Goal: Check status: Check status

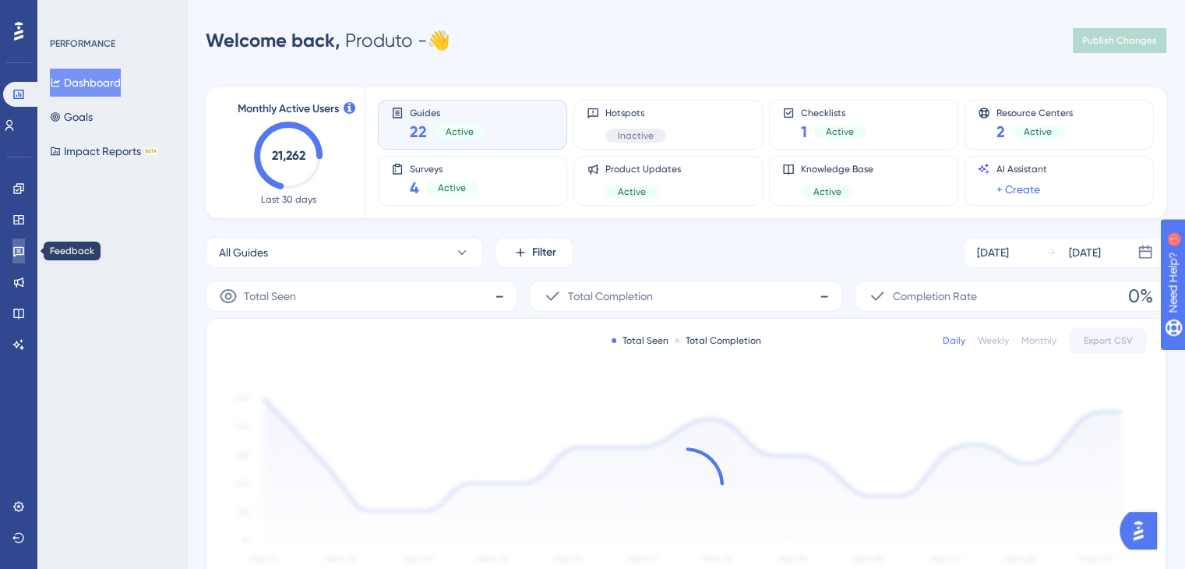
click at [21, 245] on icon at bounding box center [18, 251] width 12 height 12
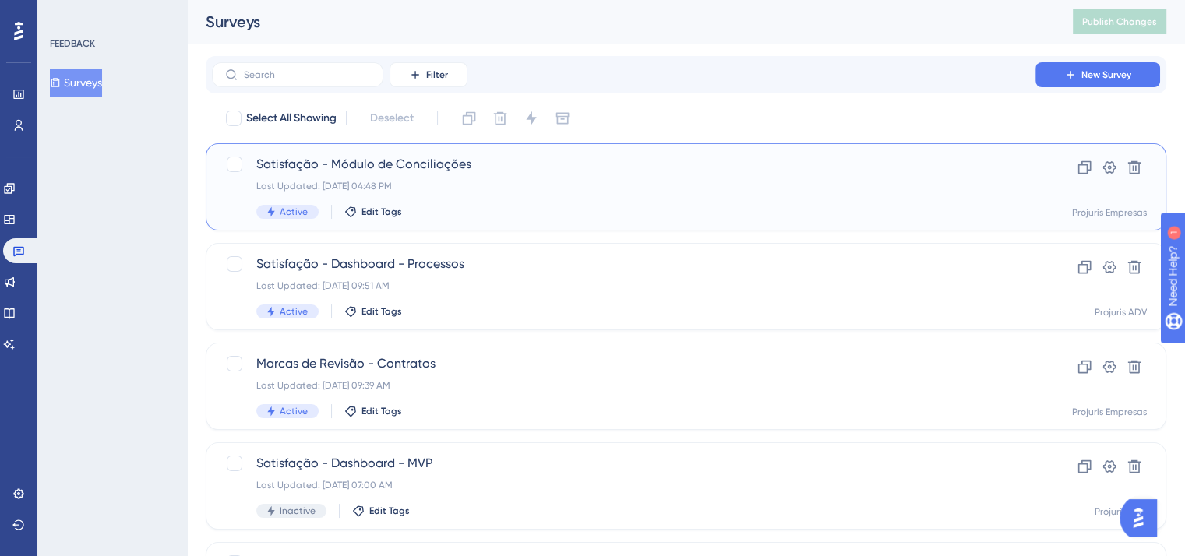
click at [486, 171] on span "Satisfação - Módulo de Conciliações" at bounding box center [623, 164] width 735 height 19
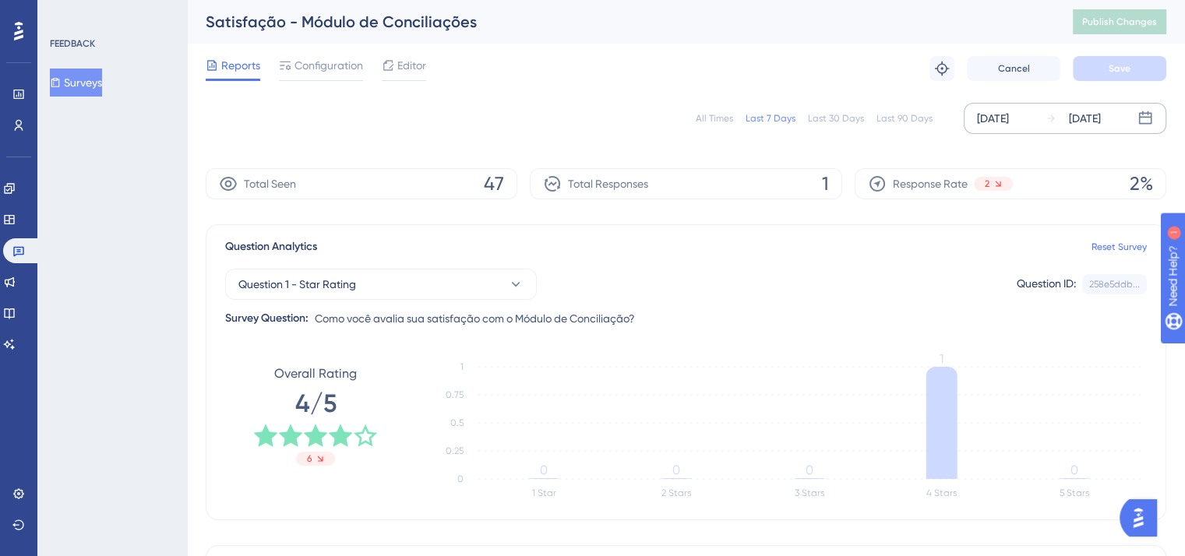
click at [1063, 118] on div "[DATE]" at bounding box center [1072, 118] width 55 height 19
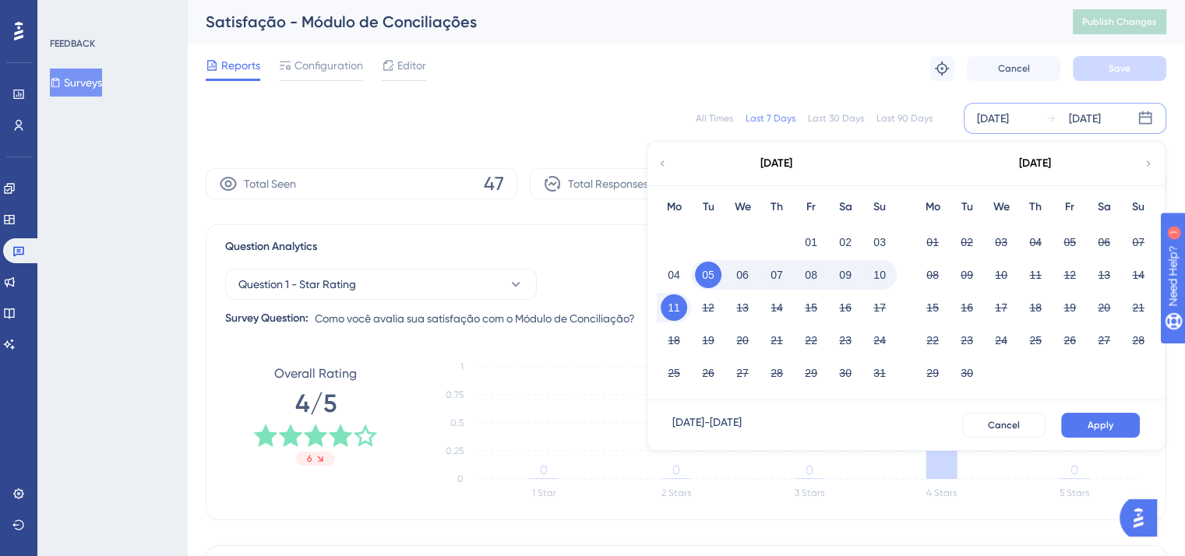
click at [665, 163] on icon at bounding box center [662, 164] width 11 height 14
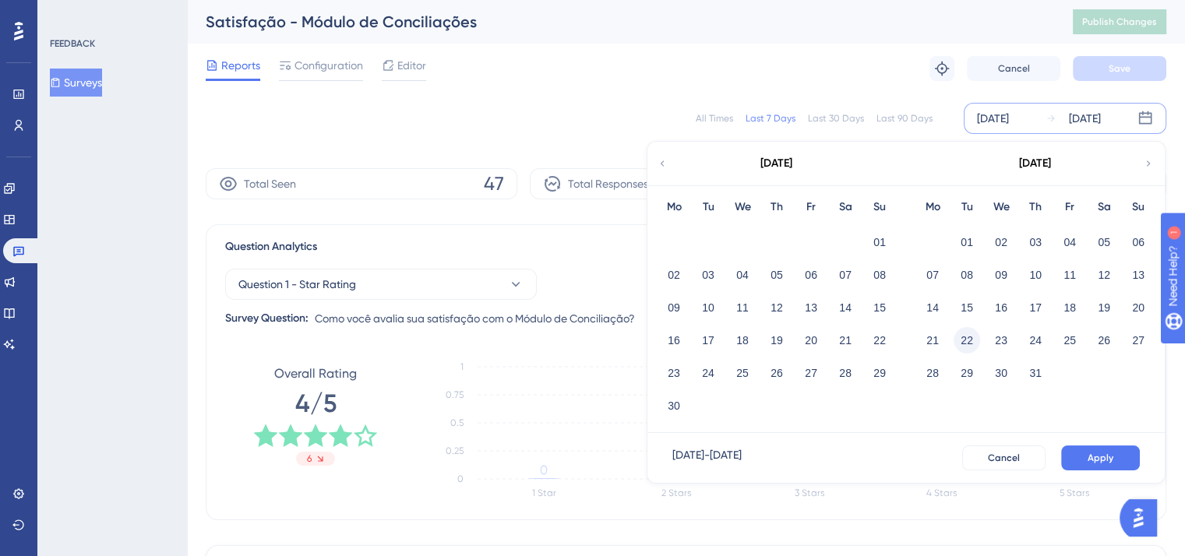
click at [968, 340] on button "22" at bounding box center [967, 340] width 26 height 26
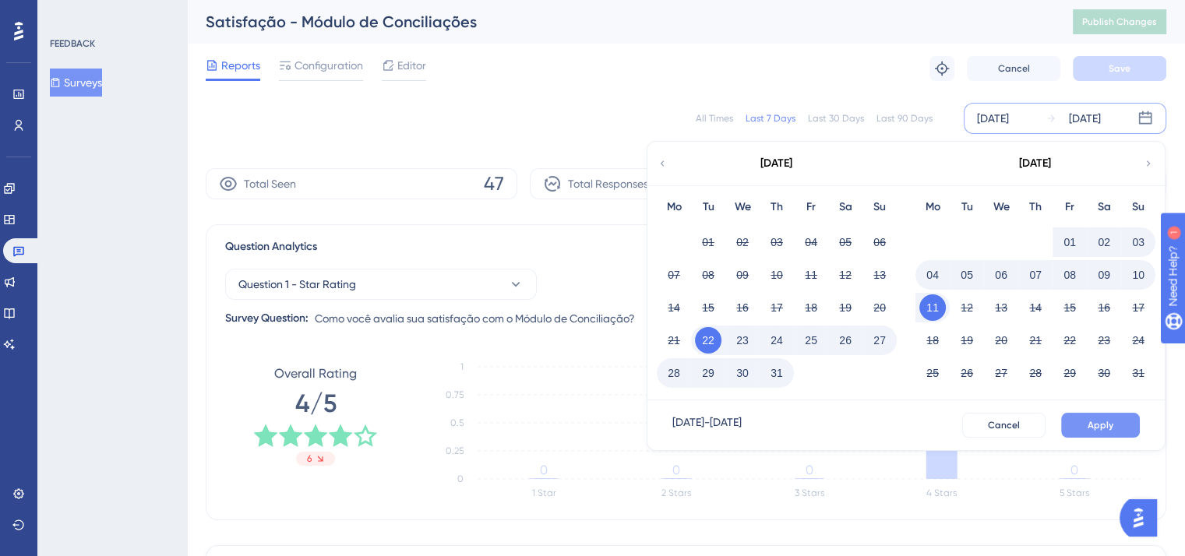
click at [1105, 425] on span "Apply" at bounding box center [1101, 425] width 26 height 12
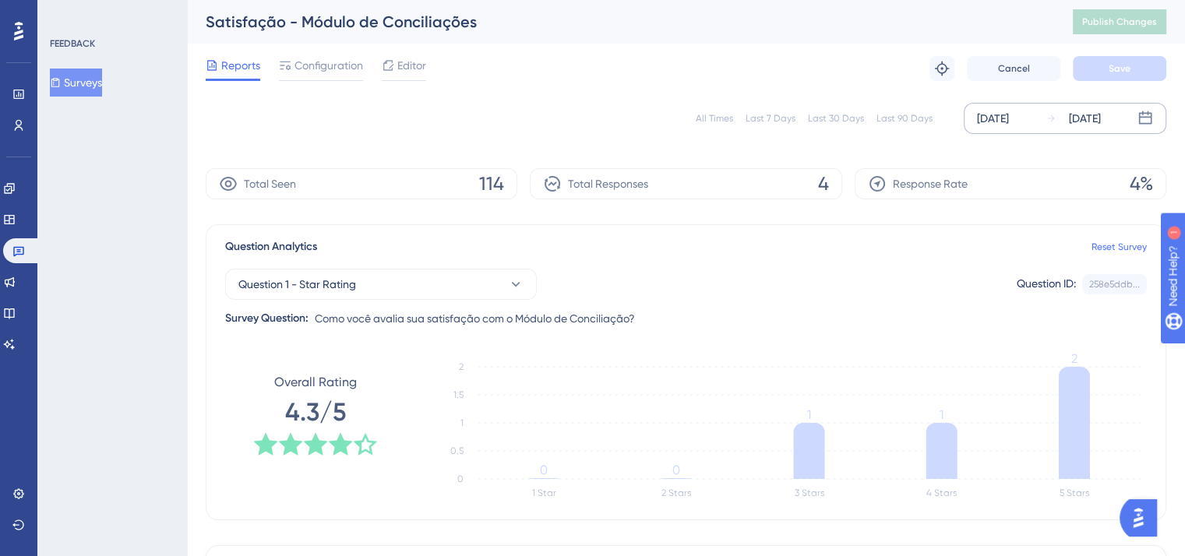
click at [1050, 120] on icon at bounding box center [1050, 118] width 7 height 7
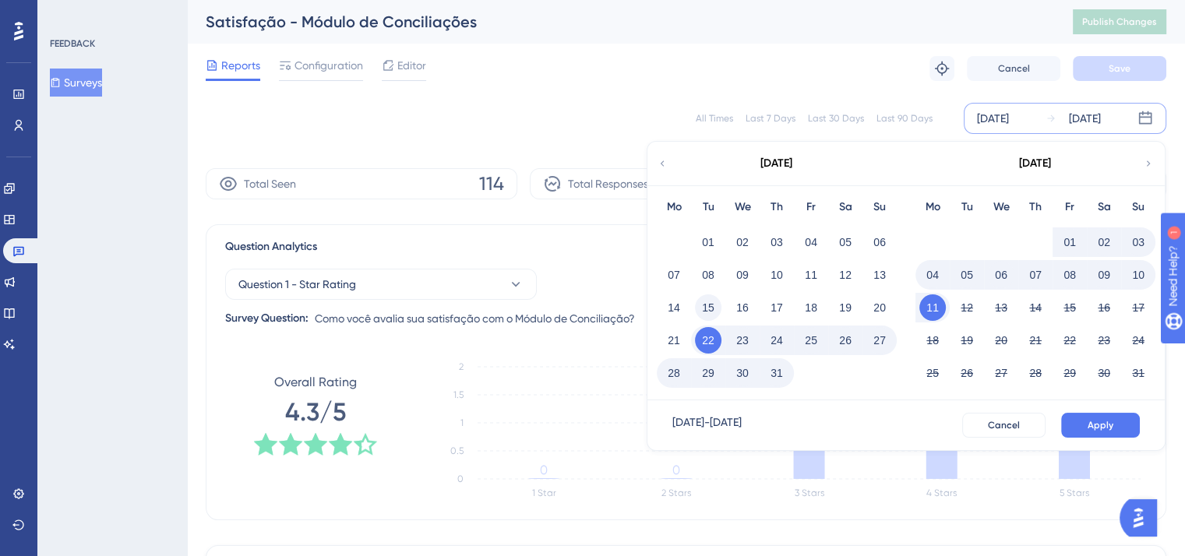
click at [715, 300] on button "15" at bounding box center [708, 307] width 26 height 26
click at [1095, 415] on button "Apply" at bounding box center [1100, 425] width 79 height 25
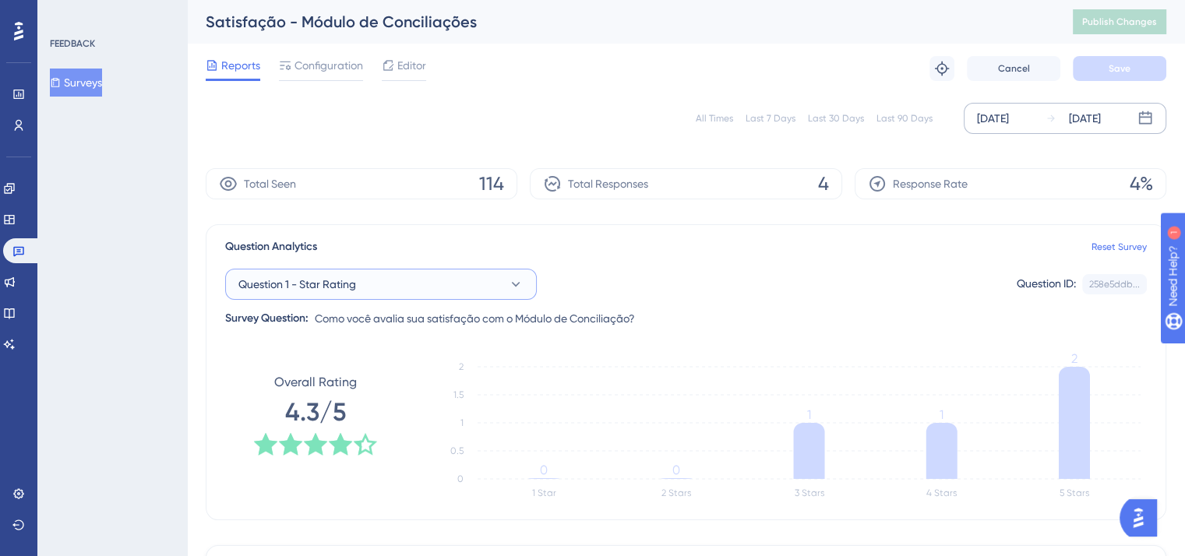
click at [494, 292] on button "Question 1 - Star Rating" at bounding box center [381, 284] width 312 height 31
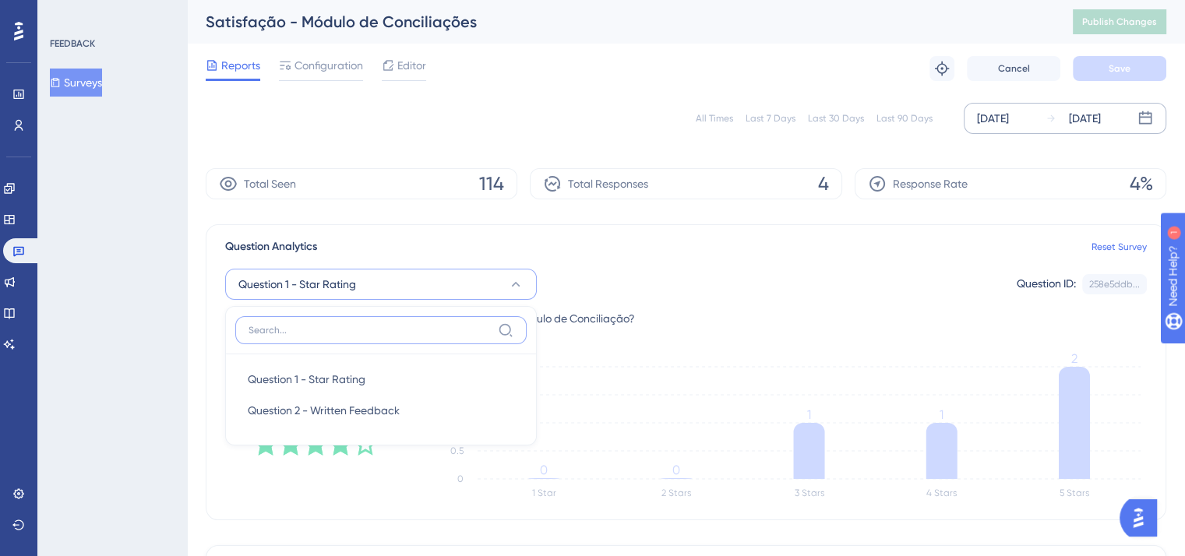
scroll to position [97, 0]
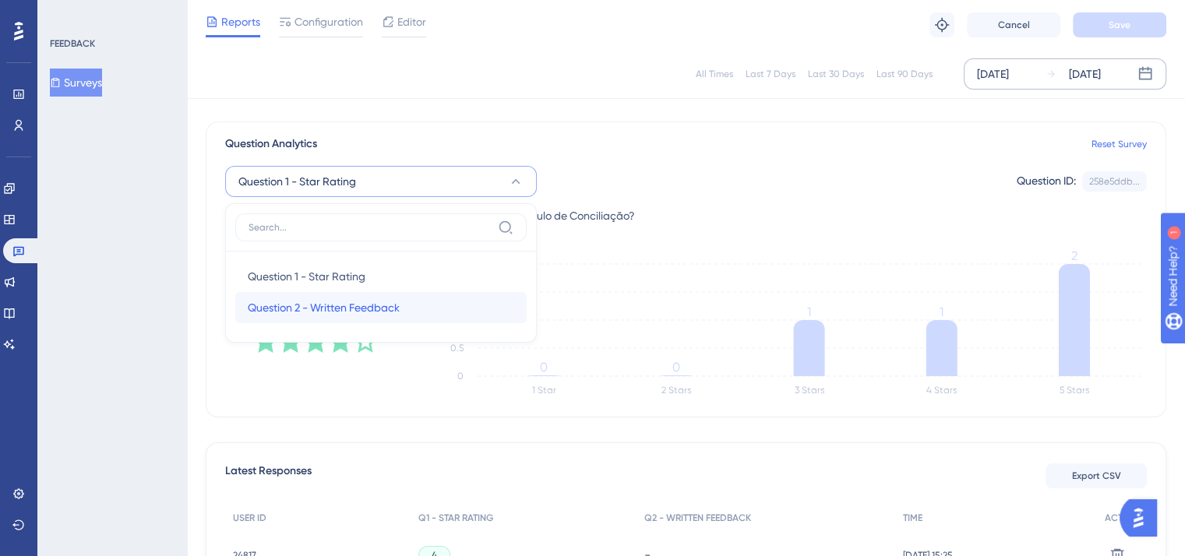
click at [446, 301] on div "Question 2 - Written Feedback Question 2 - Written Feedback" at bounding box center [381, 307] width 266 height 31
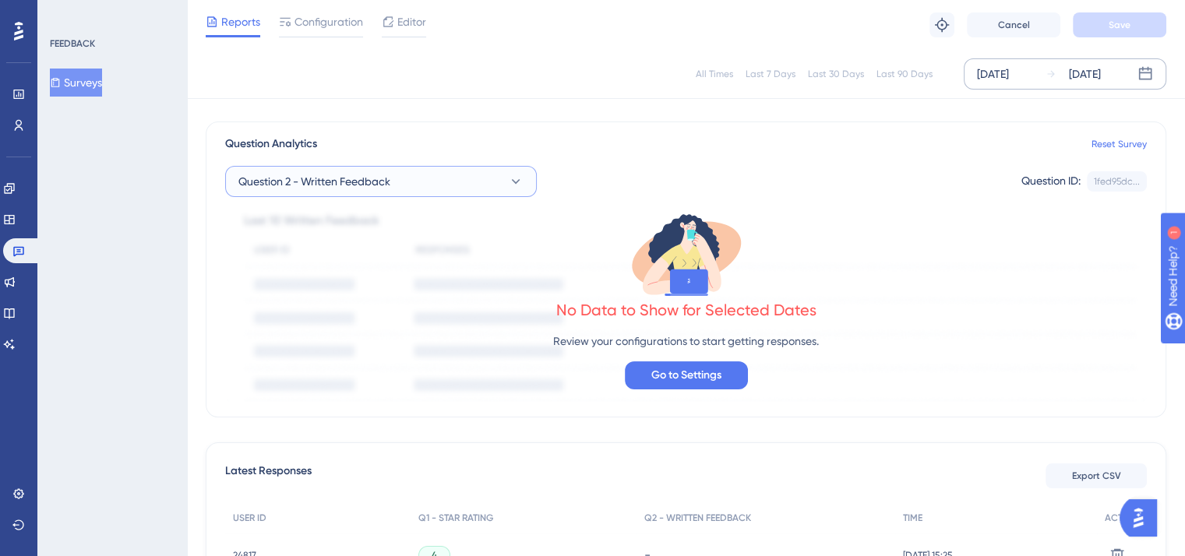
click at [452, 181] on button "Question 2 - Written Feedback" at bounding box center [381, 181] width 312 height 31
click at [372, 269] on div "Question 1 - Star Rating Question 1 - Star Rating" at bounding box center [381, 276] width 266 height 31
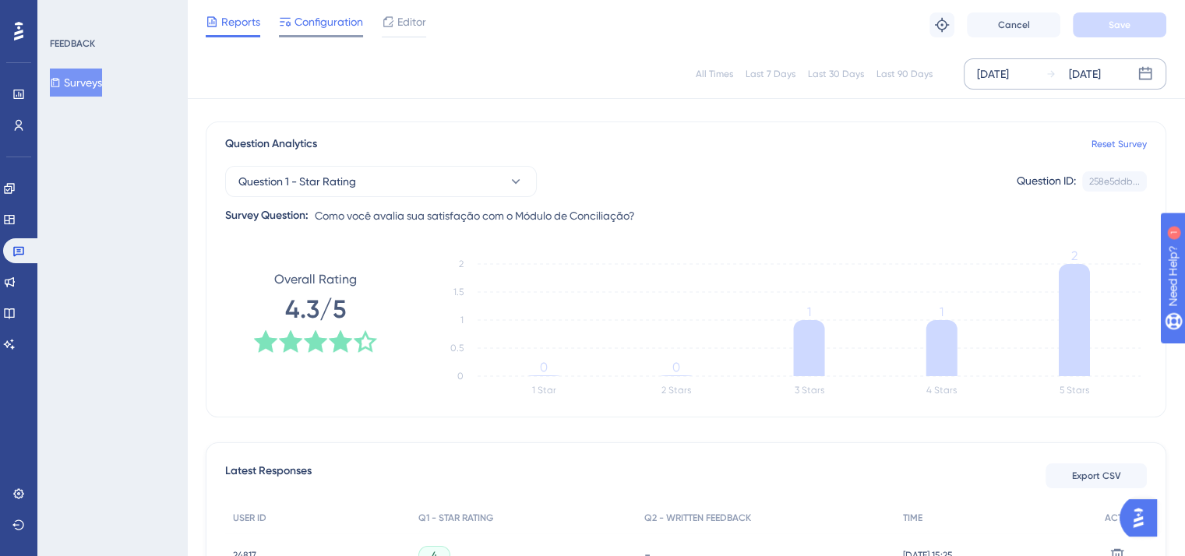
click at [312, 26] on span "Configuration" at bounding box center [328, 21] width 69 height 19
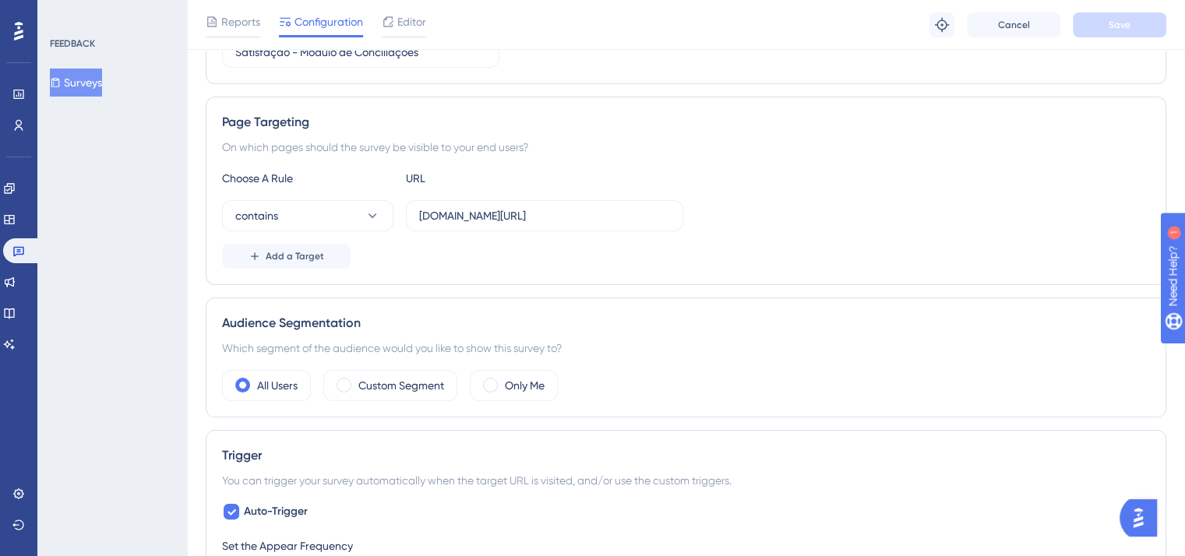
scroll to position [234, 0]
drag, startPoint x: 234, startPoint y: 23, endPoint x: 541, endPoint y: 1, distance: 307.7
click at [234, 23] on span "Reports" at bounding box center [240, 21] width 39 height 19
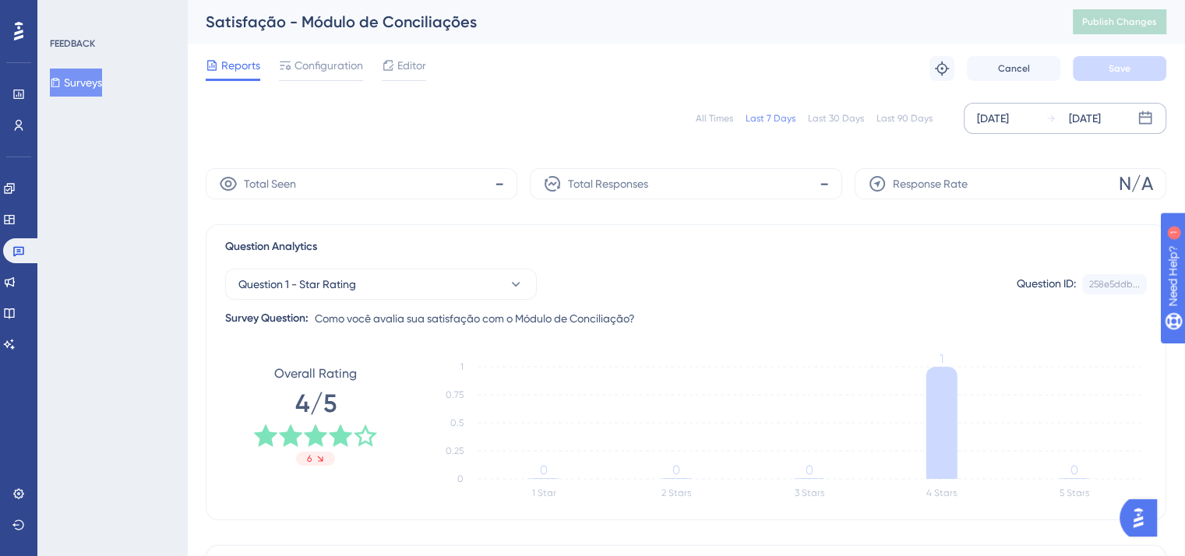
click at [1009, 115] on div "[DATE]" at bounding box center [993, 118] width 32 height 19
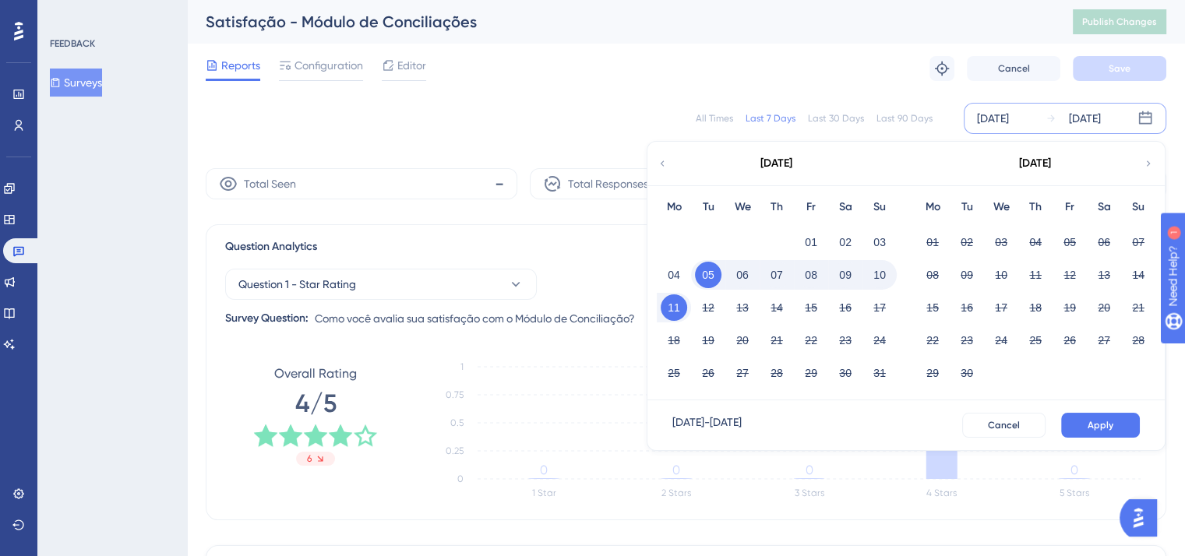
click at [670, 166] on div "[DATE]" at bounding box center [775, 164] width 257 height 44
click at [665, 162] on icon at bounding box center [662, 164] width 11 height 14
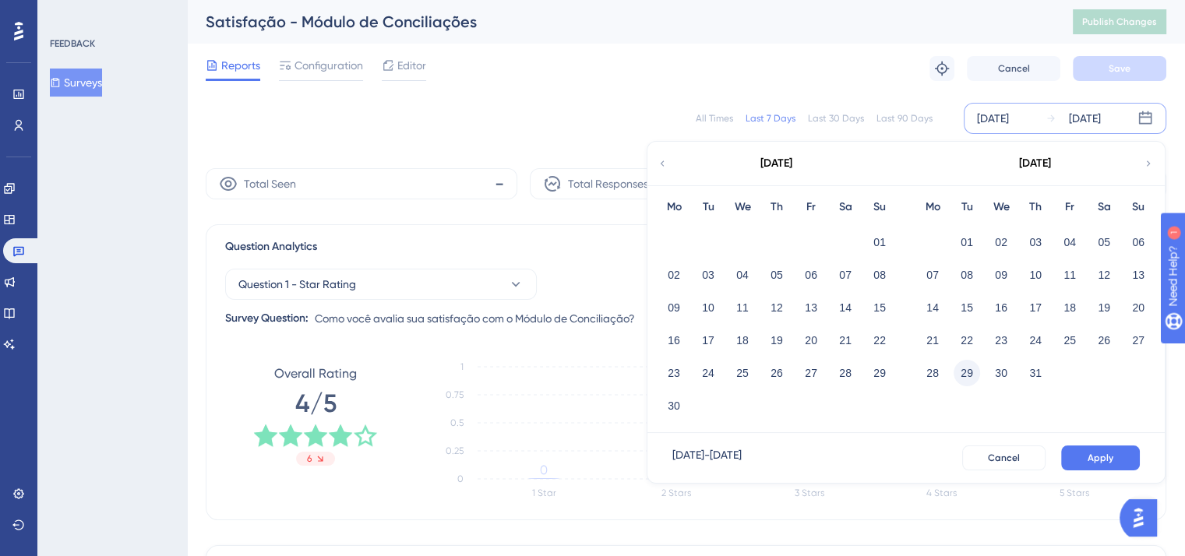
click at [963, 368] on button "29" at bounding box center [967, 373] width 26 height 26
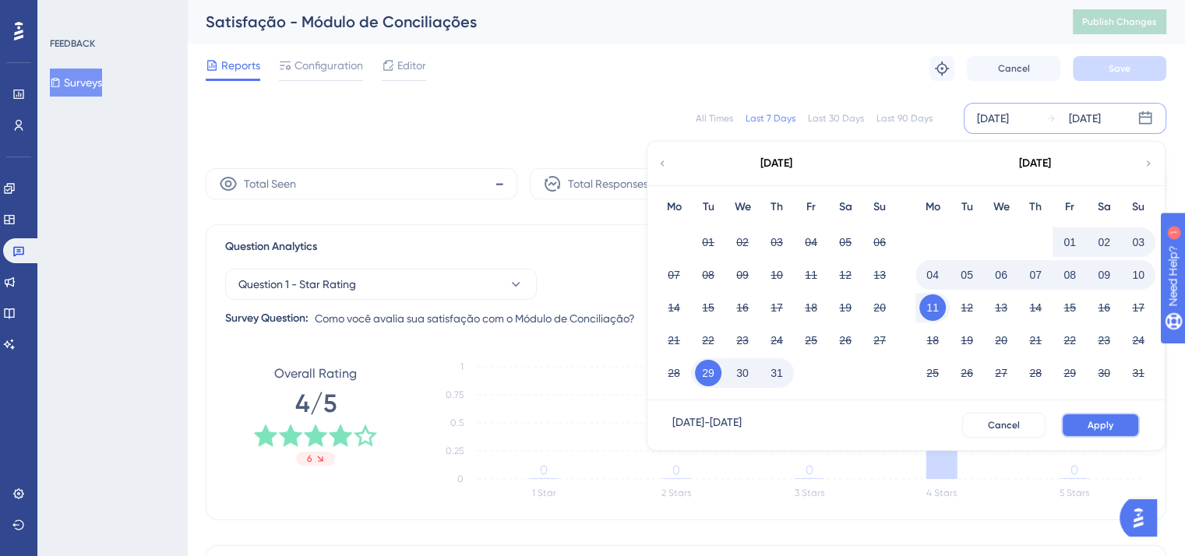
click at [1109, 421] on span "Apply" at bounding box center [1101, 425] width 26 height 12
